Goal: Information Seeking & Learning: Learn about a topic

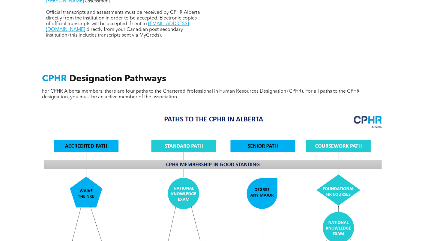
scroll to position [315, 0]
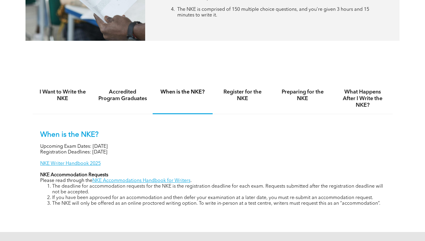
scroll to position [419, 0]
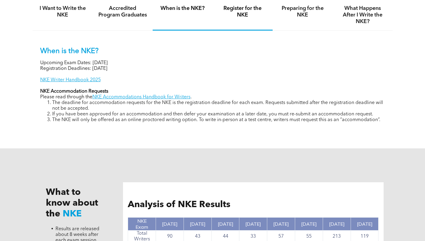
click at [256, 16] on h4 "Register for the NKE" at bounding box center [242, 11] width 49 height 13
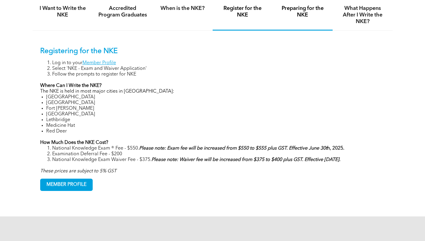
click at [304, 13] on h4 "Preparing for the NKE" at bounding box center [302, 11] width 49 height 13
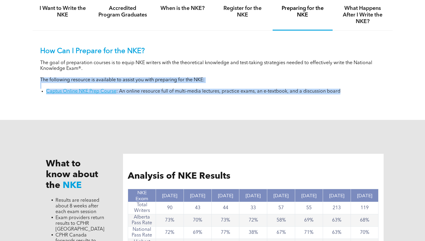
drag, startPoint x: 33, startPoint y: 79, endPoint x: 369, endPoint y: 90, distance: 335.5
click at [369, 90] on div "How Can I Prepare for the NKE? The goal of preparation courses is to equip NKE …" at bounding box center [213, 66] width 360 height 71
copy div "The following resource is available to assist you with preparing for the NKE: C…"
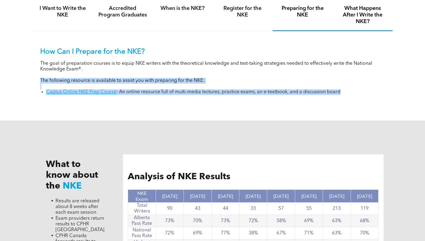
drag, startPoint x: 373, startPoint y: 19, endPoint x: 363, endPoint y: 28, distance: 13.1
click at [373, 19] on h4 "What Happens After I Write the NKE?" at bounding box center [362, 15] width 49 height 20
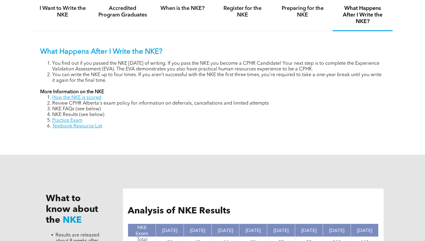
drag, startPoint x: 99, startPoint y: 125, endPoint x: 51, endPoint y: 123, distance: 48.6
click at [51, 123] on ol "How the NKE is scored Review CPHR Alberta's exam policy for information on defe…" at bounding box center [212, 112] width 345 height 34
copy ol "Practice Exam Textbook Resource List"
